Goal: Task Accomplishment & Management: Use online tool/utility

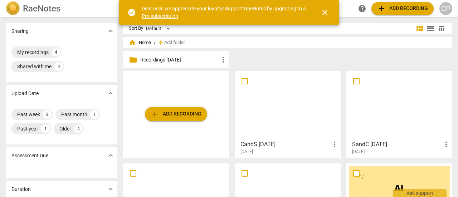
click at [290, 105] on div at bounding box center [287, 105] width 101 height 63
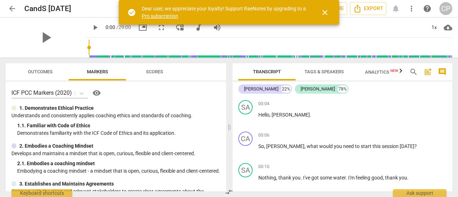
scroll to position [46, 0]
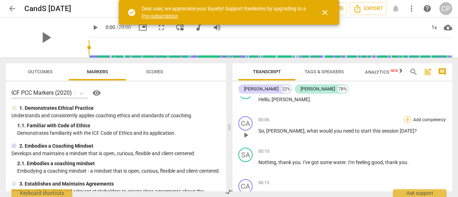
click at [404, 119] on div "+" at bounding box center [407, 119] width 7 height 7
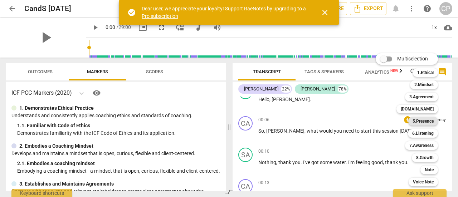
click at [425, 123] on b "5.Presence" at bounding box center [422, 121] width 21 height 9
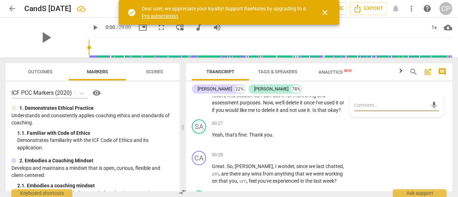
scroll to position [17, 0]
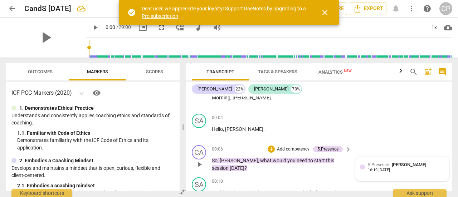
click at [438, 170] on div "5.Presence [PERSON_NAME] 16:19 [DATE]" at bounding box center [406, 166] width 77 height 11
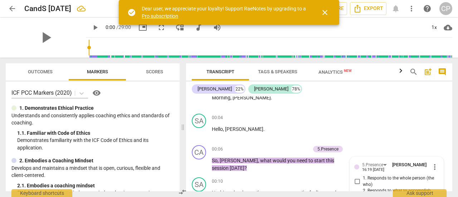
scroll to position [115, 0]
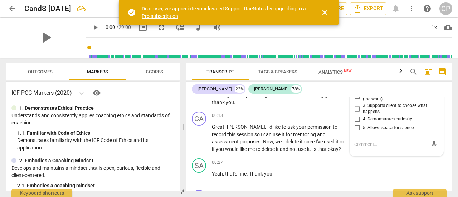
drag, startPoint x: 452, startPoint y: 98, endPoint x: 452, endPoint y: 93, distance: 5.4
click at [452, 93] on div "Transcript Tags & Speakers Analytics New search post_add comment [PERSON_NAME] …" at bounding box center [320, 127] width 275 height 139
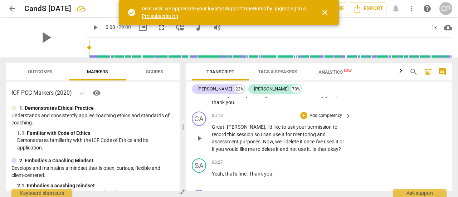
click at [330, 113] on p "Add competency" at bounding box center [326, 116] width 34 height 6
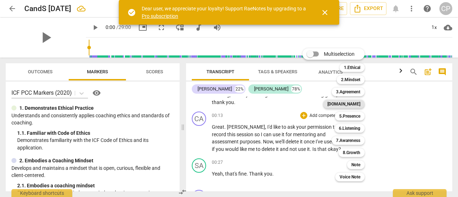
click at [352, 104] on b "[DOMAIN_NAME]" at bounding box center [343, 104] width 33 height 9
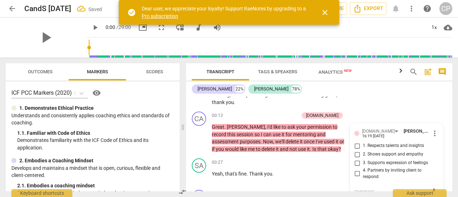
scroll to position [118, 0]
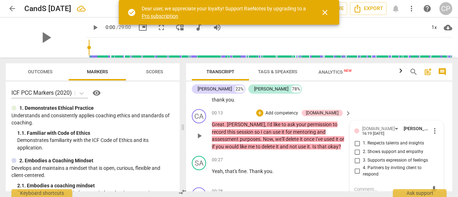
click at [356, 148] on input "2. Shows support and empathy" at bounding box center [356, 152] width 11 height 9
checkbox input "true"
click at [452, 95] on div "Transcript Tags & Speakers Analytics New search post_add comment [PERSON_NAME] …" at bounding box center [320, 127] width 275 height 139
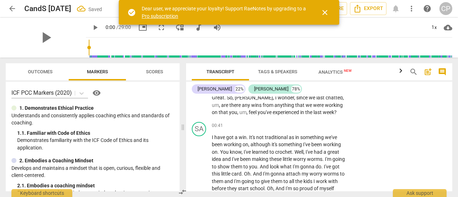
scroll to position [189, 0]
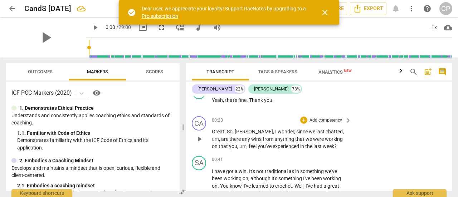
click at [338, 118] on p "Add competency" at bounding box center [326, 120] width 34 height 6
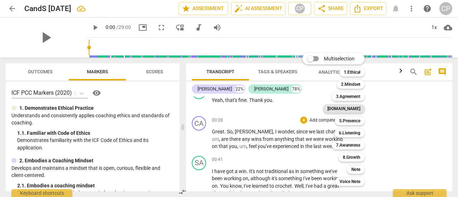
click at [354, 107] on b "[DOMAIN_NAME]" at bounding box center [343, 108] width 33 height 9
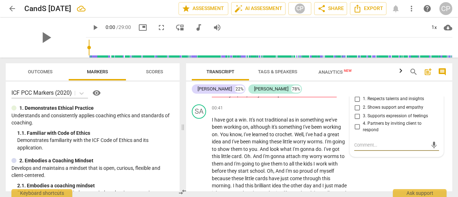
scroll to position [223, 0]
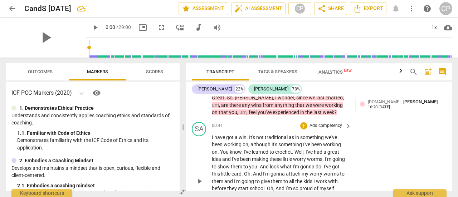
click at [324, 123] on p "Add competency" at bounding box center [326, 126] width 34 height 6
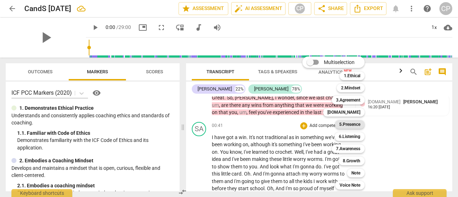
click at [349, 122] on b "5.Presence" at bounding box center [349, 124] width 21 height 9
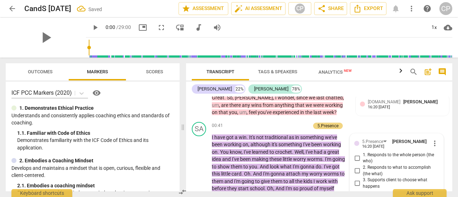
scroll to position [257, 0]
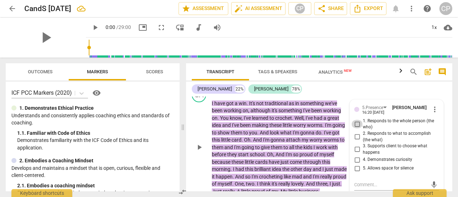
click at [354, 122] on input "1. Responds to the whole person (the who)" at bounding box center [356, 124] width 11 height 9
checkbox input "true"
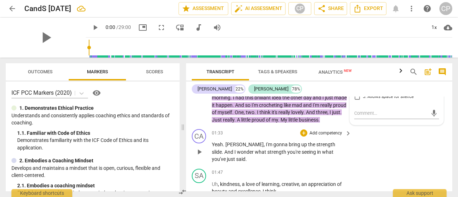
click at [325, 137] on p "Add competency" at bounding box center [326, 133] width 34 height 6
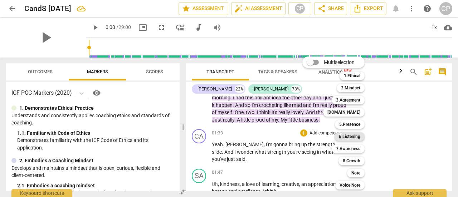
click at [356, 133] on b "6.Listening" at bounding box center [349, 136] width 21 height 9
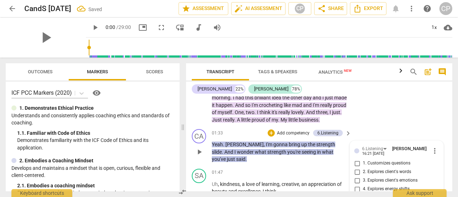
scroll to position [422, 0]
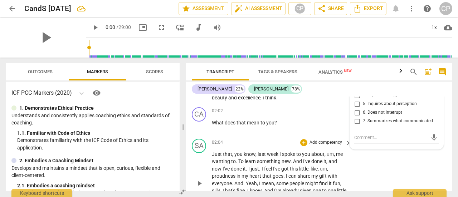
drag, startPoint x: 286, startPoint y: 132, endPoint x: 287, endPoint y: 152, distance: 19.3
click at [287, 152] on div "CA play_arrow pause 00:03 + Add competency keyboard_arrow_right Morning , [PERS…" at bounding box center [319, 144] width 266 height 95
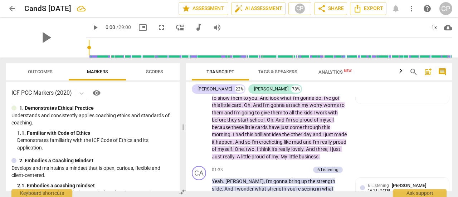
scroll to position [257, 0]
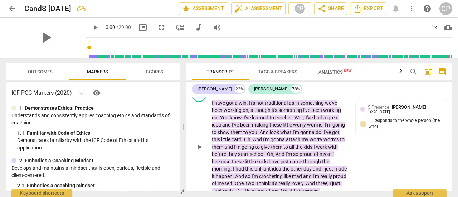
click at [400, 159] on div "SA play_arrow pause 00:41 + Add competency 5.Presence keyboard_arrow_right I ha…" at bounding box center [319, 141] width 266 height 113
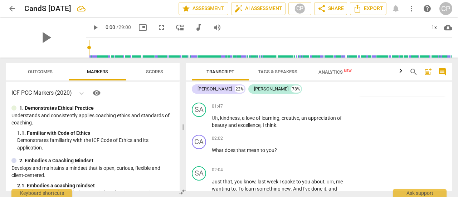
scroll to position [360, 0]
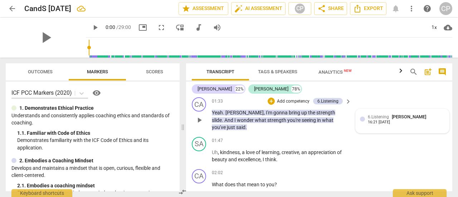
click at [360, 122] on div at bounding box center [362, 119] width 5 height 5
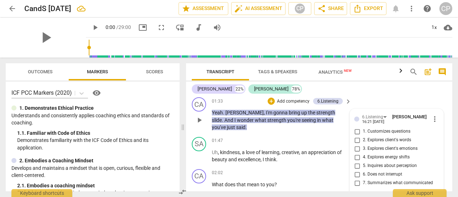
scroll to position [422, 0]
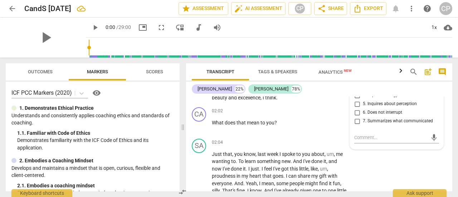
click at [452, 106] on div "Transcript Tags & Speakers Analytics New search post_add comment [PERSON_NAME] …" at bounding box center [320, 127] width 275 height 139
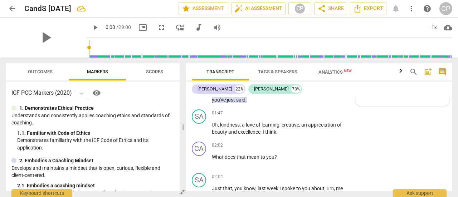
scroll to position [389, 0]
click at [361, 93] on div at bounding box center [362, 90] width 5 height 5
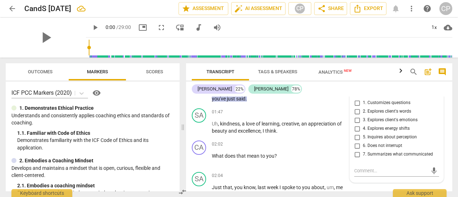
click at [434, 95] on span "more_vert" at bounding box center [434, 90] width 9 height 9
click at [436, 110] on li "Delete" at bounding box center [439, 110] width 25 height 14
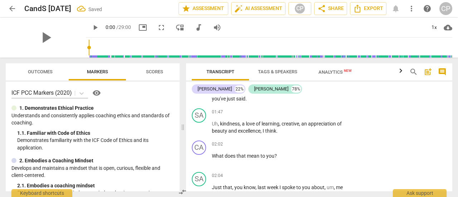
scroll to position [385, 0]
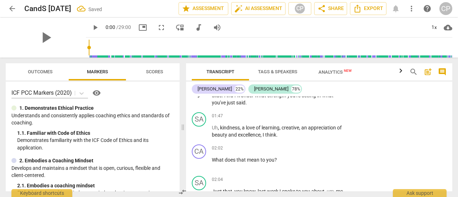
click at [346, 101] on p "Yeah . [PERSON_NAME] , I'm gonna bring up the strength slide . And I wonder wha…" at bounding box center [280, 95] width 136 height 22
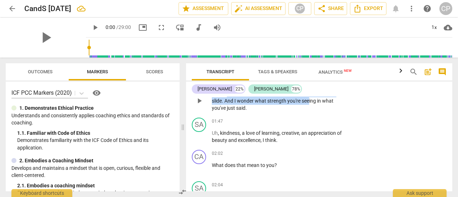
scroll to position [378, 0]
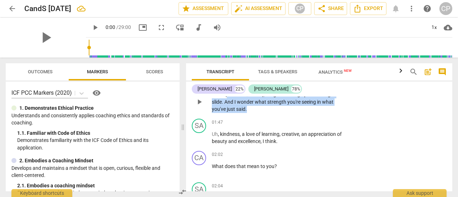
drag, startPoint x: 228, startPoint y: 99, endPoint x: 348, endPoint y: 107, distance: 120.1
click at [348, 107] on div "Yeah . [PERSON_NAME] , I'm gonna bring up the strength slide . And I wonder wha…" at bounding box center [282, 102] width 140 height 22
click at [222, 99] on span "slide" at bounding box center [217, 102] width 10 height 6
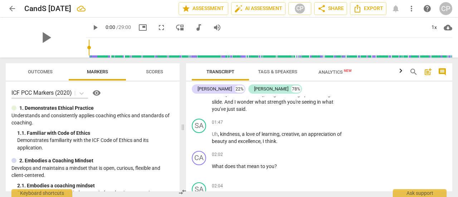
click at [389, 91] on div "[PERSON_NAME] 22% [PERSON_NAME] 78%" at bounding box center [319, 89] width 255 height 12
